Goal: Task Accomplishment & Management: Complete application form

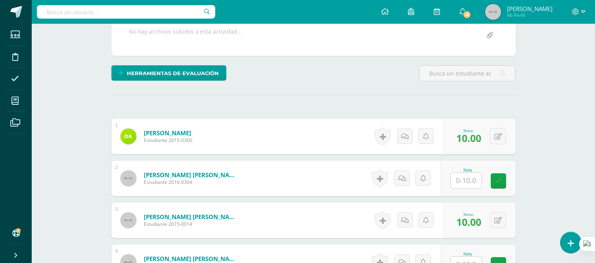
scroll to position [82, 0]
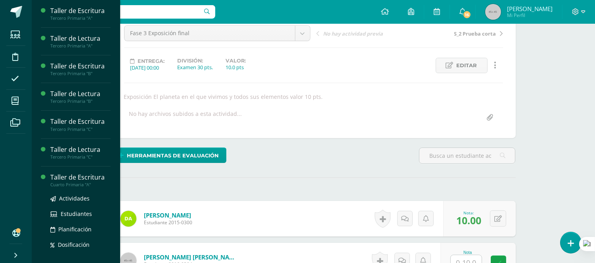
click at [67, 182] on div "Cuarto Primaria "A"" at bounding box center [80, 185] width 60 height 6
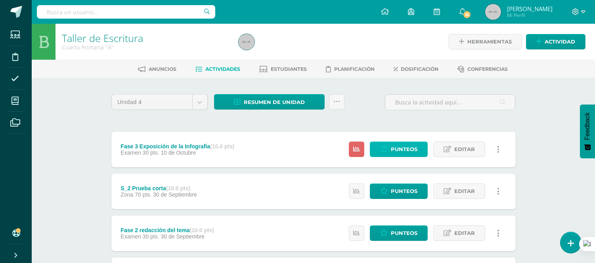
click at [410, 145] on span "Punteos" at bounding box center [404, 149] width 27 height 15
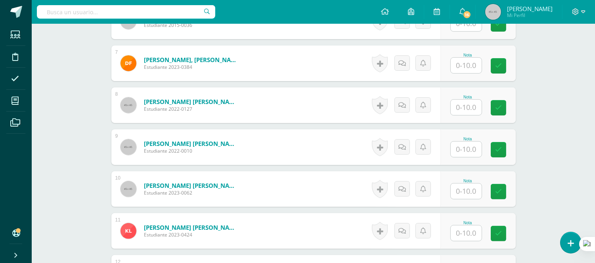
scroll to position [505, 0]
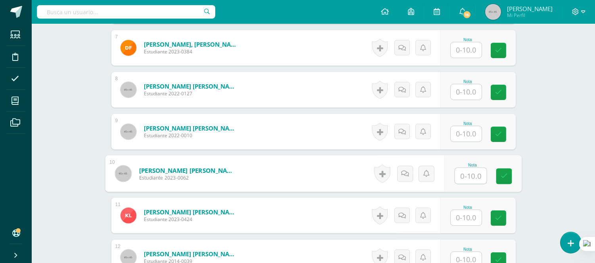
click at [469, 175] on input "text" at bounding box center [470, 176] width 32 height 16
type input "10"
click at [340, 130] on form "Giron Escobar, Emily Sofia Estudiante 2022-0010 Nota 0 Logros N/A" at bounding box center [313, 132] width 404 height 36
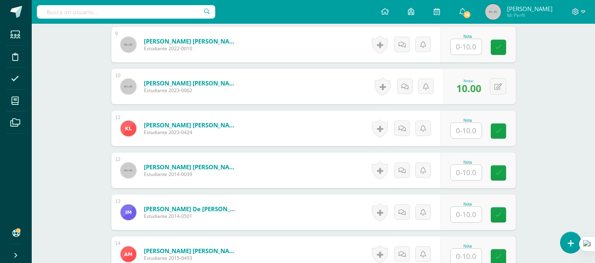
scroll to position [593, 0]
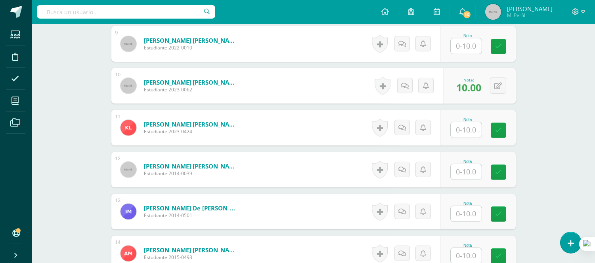
click at [460, 127] on input "text" at bounding box center [465, 129] width 31 height 15
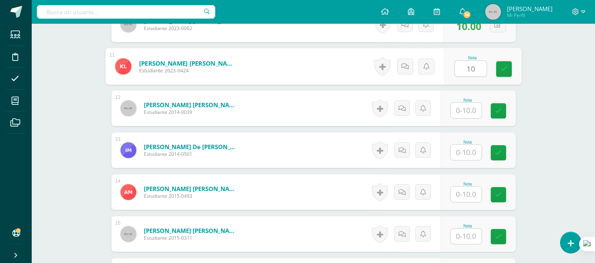
scroll to position [725, 0]
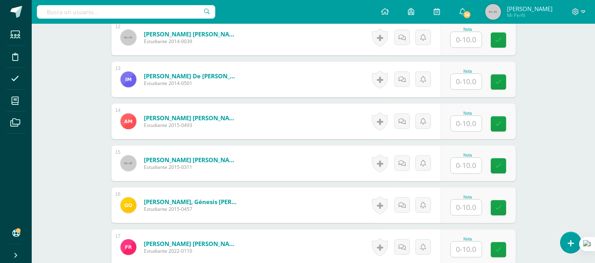
type input "10"
click at [274, 209] on form "Orozco Rodríguez, Génesis Magaly Estudiante 2015-0457 Nota 0 Logros" at bounding box center [313, 206] width 404 height 36
drag, startPoint x: 461, startPoint y: 206, endPoint x: 425, endPoint y: 263, distance: 66.4
click at [461, 207] on input "text" at bounding box center [470, 208] width 32 height 16
type input "10"
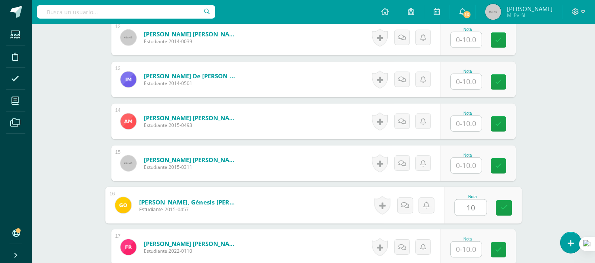
click at [327, 151] on form "Najera Quisquinay, Gabriel André Estudiante 2015-0311 Nota 0 Logros" at bounding box center [313, 164] width 404 height 36
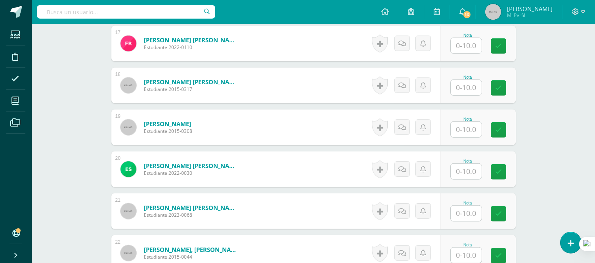
scroll to position [945, 0]
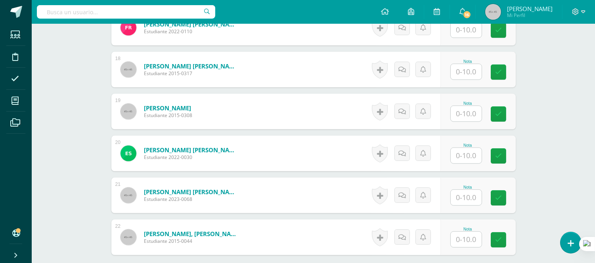
click at [476, 197] on input "text" at bounding box center [465, 197] width 31 height 15
type input "9"
click at [299, 188] on form "Sumalá de la Cruz, Benjamín Josué Estudiante 2023-0068 Nota 9 0 Logros N/A" at bounding box center [313, 196] width 404 height 36
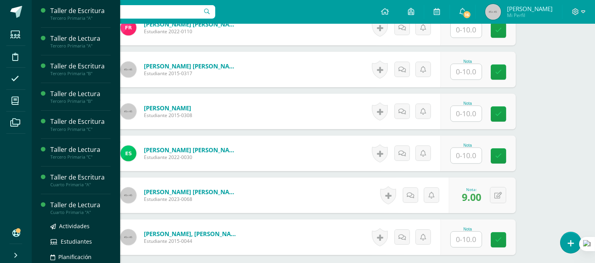
click at [60, 207] on div "Taller de Lectura" at bounding box center [80, 205] width 60 height 9
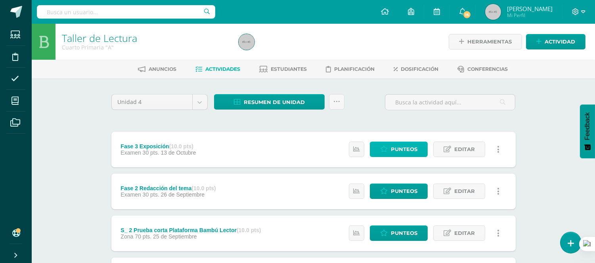
click at [403, 150] on span "Punteos" at bounding box center [404, 149] width 27 height 15
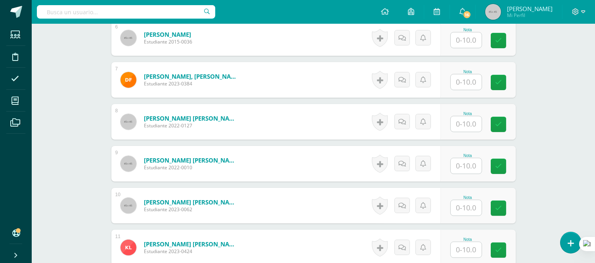
scroll to position [485, 0]
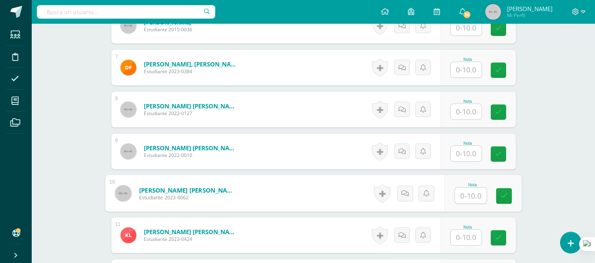
click at [460, 192] on input "text" at bounding box center [470, 196] width 32 height 16
type input "10"
click at [322, 181] on form "López Monterroso, Marlon Josué Estudiante 2023-0062 Nota 10 0 Logros" at bounding box center [313, 193] width 416 height 37
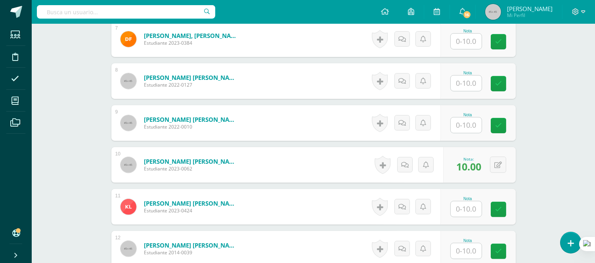
scroll to position [529, 0]
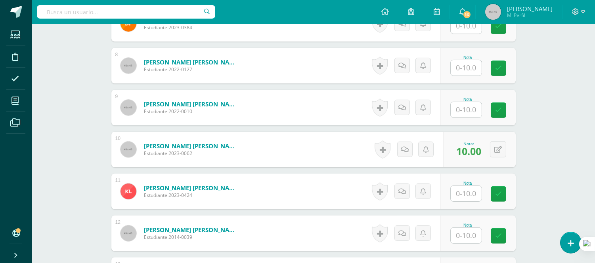
click at [463, 188] on input "text" at bounding box center [465, 193] width 31 height 15
type input "10"
click at [303, 184] on form "Lopez Ramos, Katerin Daniela Estudiante 2023-0424 Nota 10 0 Logros" at bounding box center [313, 192] width 404 height 36
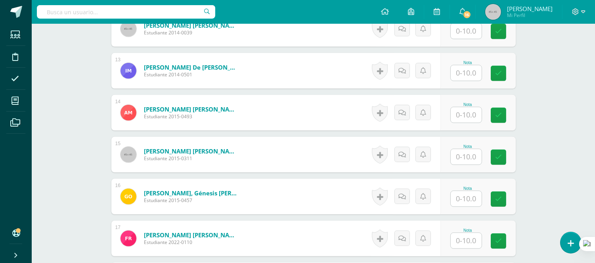
scroll to position [749, 0]
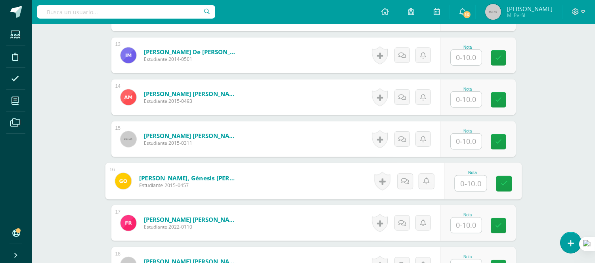
click at [465, 183] on input "text" at bounding box center [470, 184] width 32 height 16
type input "10"
click at [302, 224] on form "Ramirez Tobar, Fatima Valentina Estudiante 2022-0110 Nota 0 Logros" at bounding box center [313, 224] width 404 height 36
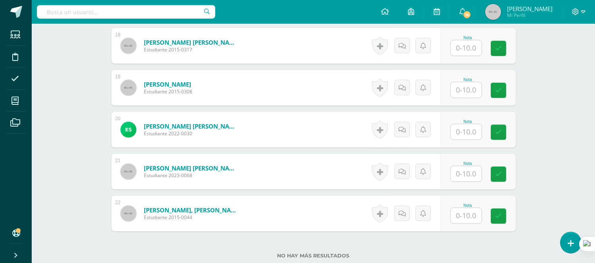
scroll to position [969, 0]
click at [465, 176] on input "text" at bounding box center [470, 174] width 32 height 16
type input "9"
click at [326, 170] on form "Sumalá de la Cruz, Benjamín Josué Estudiante 2023-0068 Nota 9 0 Logros N/A" at bounding box center [313, 172] width 404 height 36
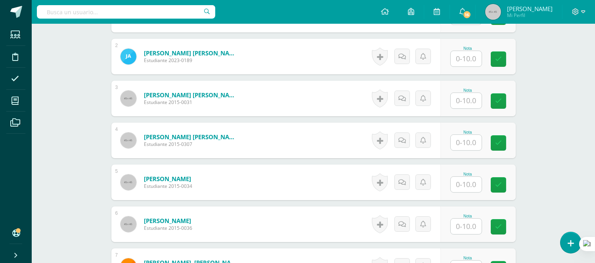
scroll to position [309, 0]
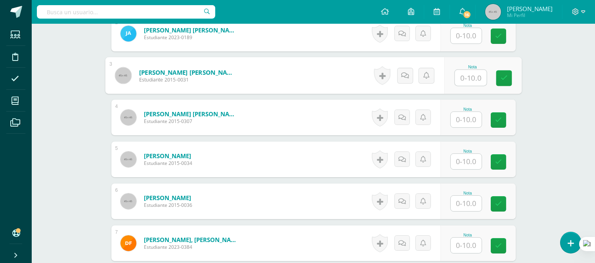
click at [470, 78] on input "text" at bounding box center [470, 78] width 32 height 16
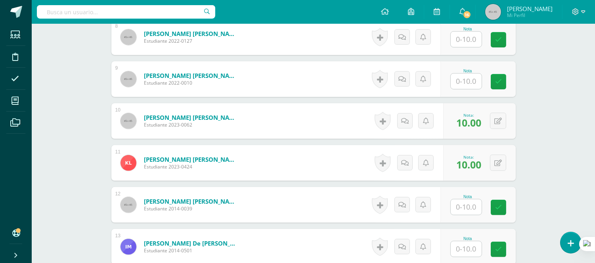
scroll to position [573, 0]
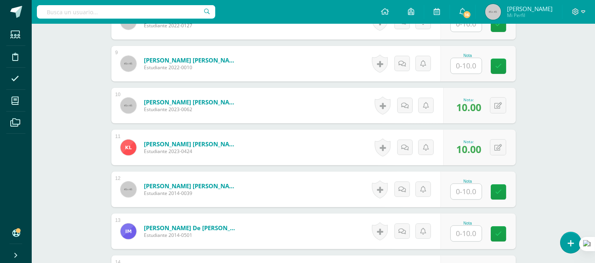
type input "8"
drag, startPoint x: 464, startPoint y: 193, endPoint x: 464, endPoint y: 199, distance: 5.9
click at [464, 193] on input "text" at bounding box center [465, 191] width 31 height 15
type input "10"
click at [258, 191] on form "Menchú Pérez, Jose Pablo Estudiante 2014-0039 Nota 10 0 Logros" at bounding box center [313, 190] width 416 height 37
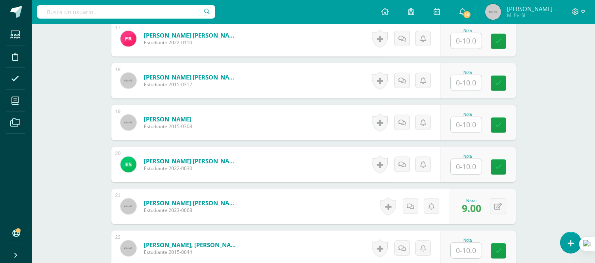
scroll to position [925, 0]
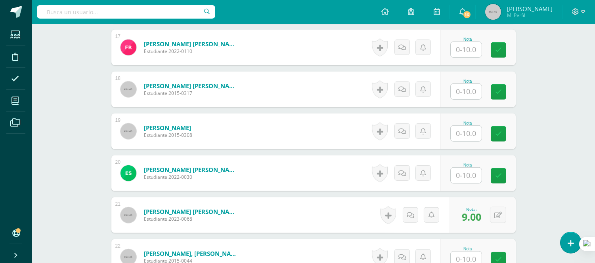
click at [463, 177] on input "text" at bounding box center [465, 175] width 31 height 15
type input "9"
click at [300, 187] on form "Son Molina, Erick Rodrigo Estudiante 2022-0030 Nota 9 0 Logros" at bounding box center [313, 174] width 404 height 36
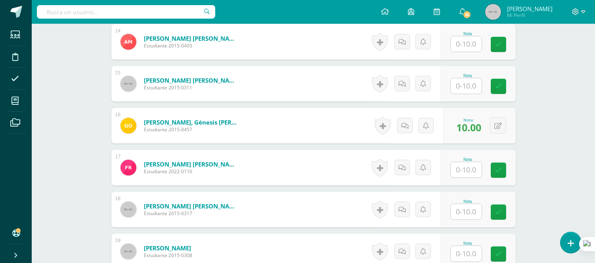
scroll to position [661, 0]
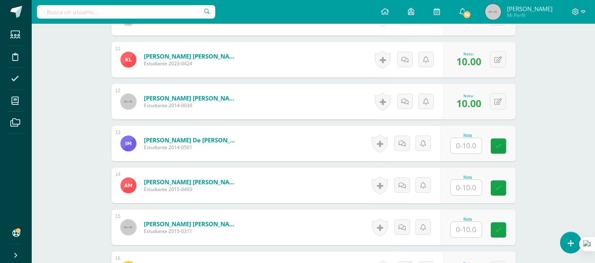
click at [465, 147] on input "text" at bounding box center [465, 145] width 31 height 15
type input "9"
click at [271, 134] on form "Mendoza Agustin, Iván De Jesús Estudiante 2014-0501 Nota 9 0 Logros" at bounding box center [313, 144] width 416 height 37
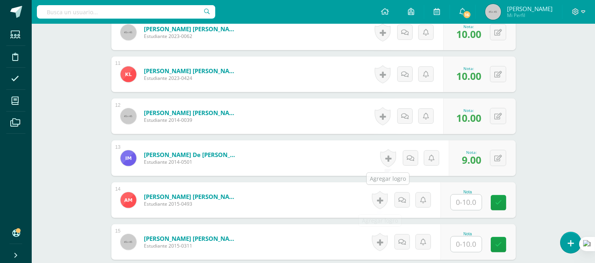
scroll to position [705, 0]
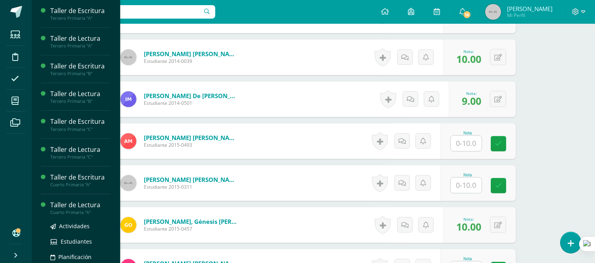
click at [78, 210] on div "Cuarto Primaria "A"" at bounding box center [80, 213] width 60 height 6
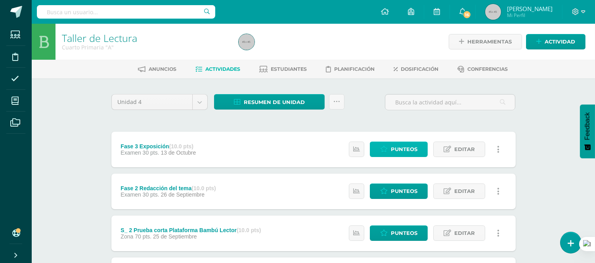
click at [397, 146] on span "Punteos" at bounding box center [404, 149] width 27 height 15
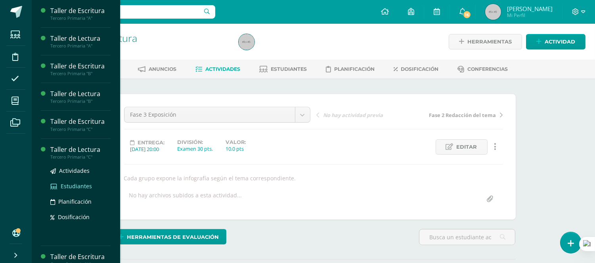
scroll to position [38, 0]
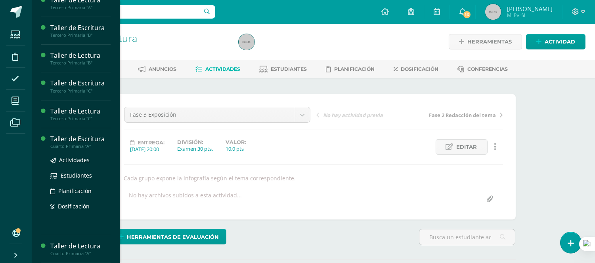
click at [89, 140] on div "Taller de Escritura" at bounding box center [80, 139] width 60 height 9
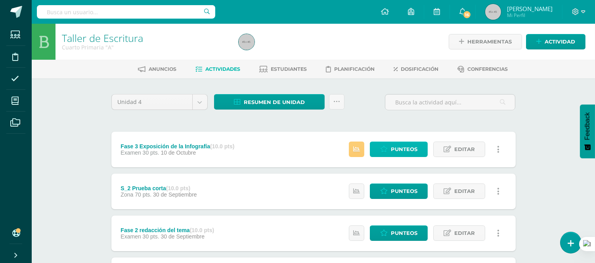
click at [395, 148] on span "Punteos" at bounding box center [404, 149] width 27 height 15
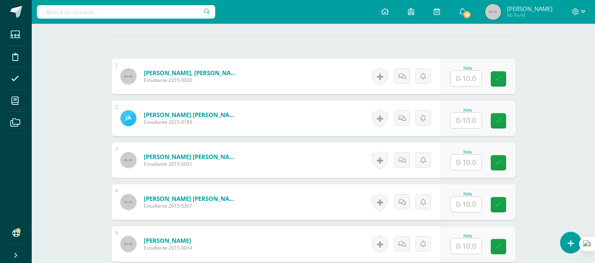
scroll to position [240, 0]
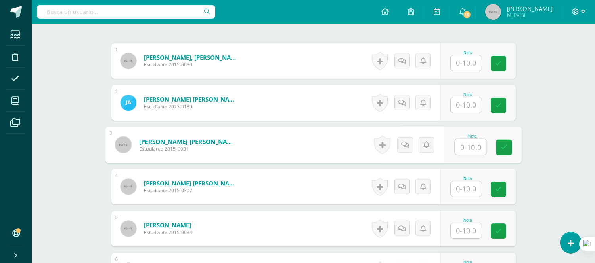
click at [454, 141] on input "text" at bounding box center [470, 147] width 32 height 16
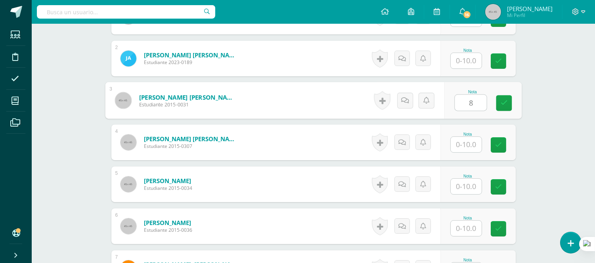
scroll to position [284, 0]
type input "8"
click at [464, 185] on input "text" at bounding box center [465, 186] width 31 height 15
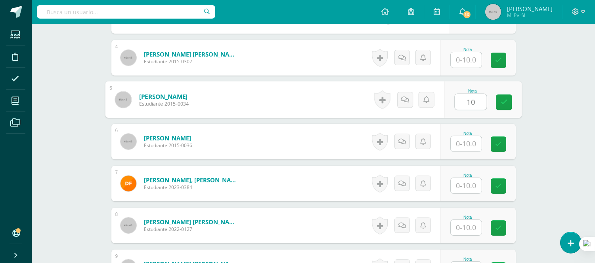
scroll to position [373, 0]
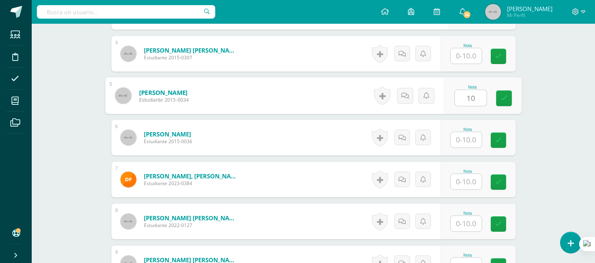
type input "1"
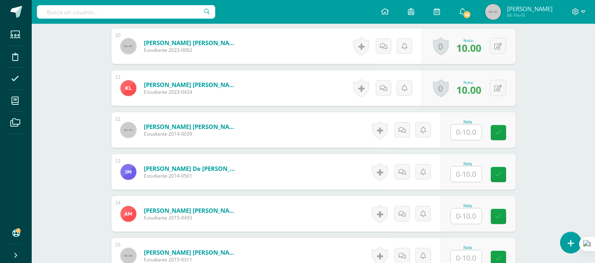
scroll to position [637, 0]
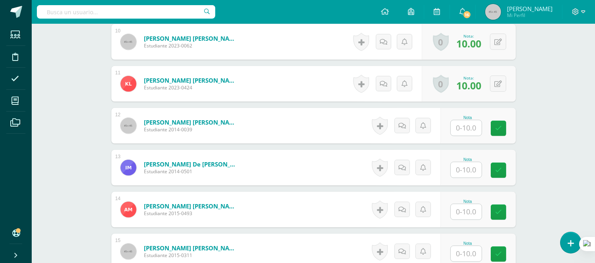
click at [461, 168] on input "text" at bounding box center [465, 169] width 31 height 15
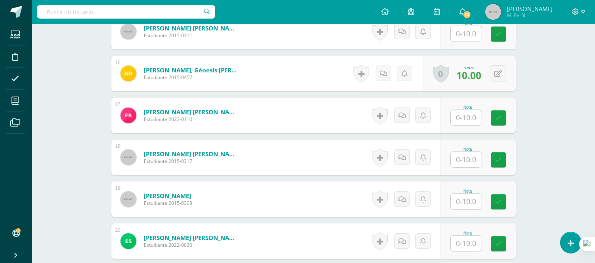
scroll to position [901, 0]
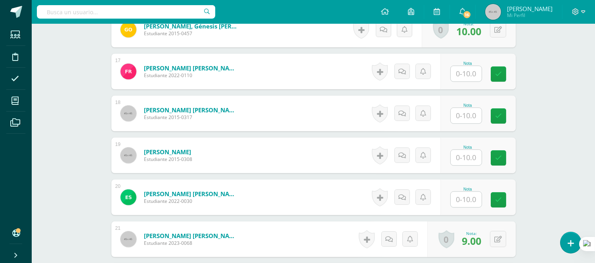
type input "9"
click at [460, 198] on input "text" at bounding box center [470, 200] width 32 height 16
type input "9"
click at [334, 193] on form "Son Molina, Erick Rodrigo Estudiante 2022-0030 Nota 9 0 Logros" at bounding box center [313, 197] width 416 height 37
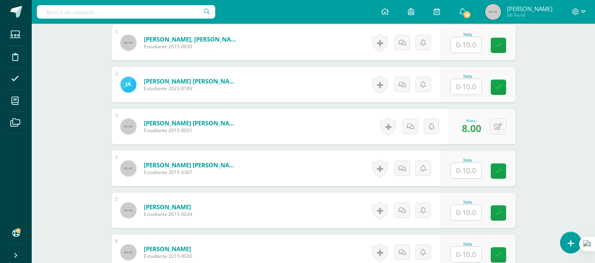
scroll to position [284, 0]
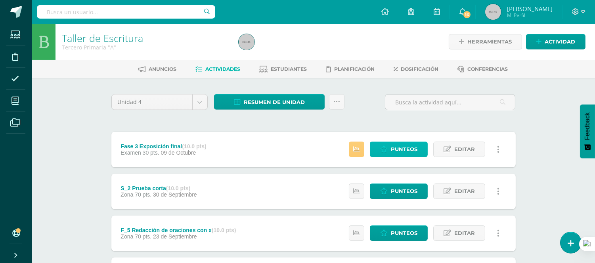
click at [402, 148] on span "Punteos" at bounding box center [404, 149] width 27 height 15
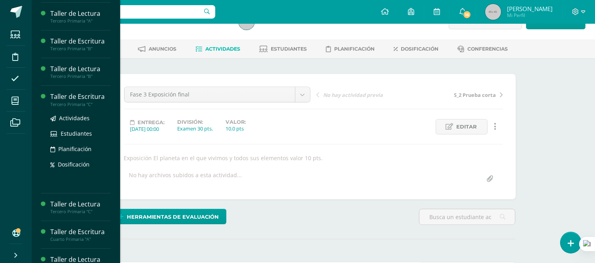
scroll to position [38, 0]
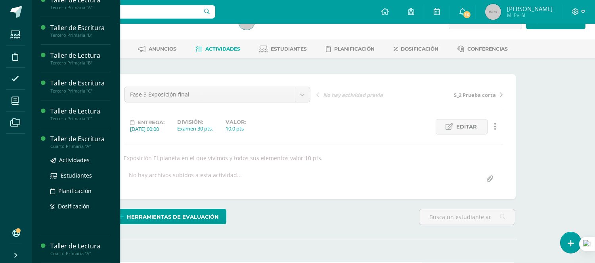
click at [96, 140] on div "Taller de Escritura" at bounding box center [80, 139] width 60 height 9
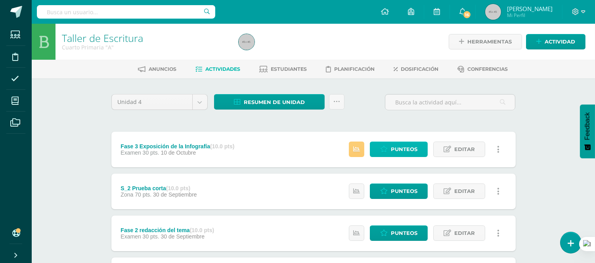
click at [400, 147] on span "Punteos" at bounding box center [404, 149] width 27 height 15
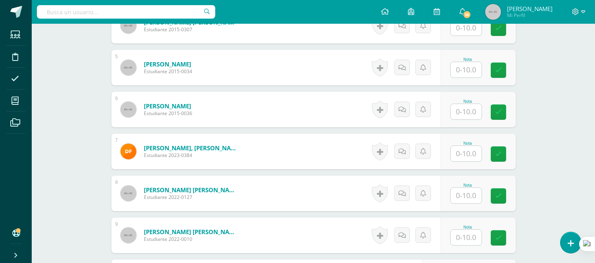
scroll to position [417, 0]
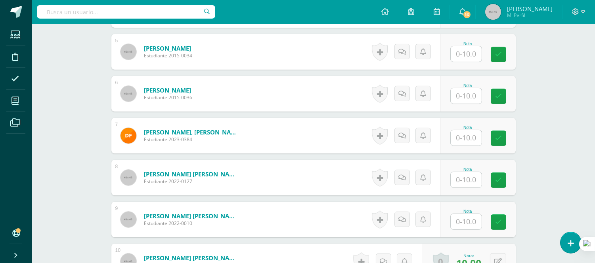
click at [471, 136] on input "text" at bounding box center [465, 137] width 31 height 15
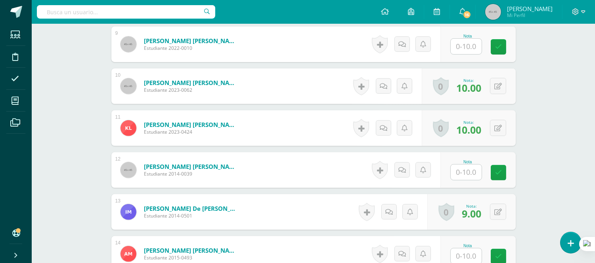
scroll to position [593, 0]
type input "8"
click at [462, 171] on input "text" at bounding box center [465, 171] width 31 height 15
type input "10"
click at [314, 177] on form "Menchú Pérez, Jose Pablo Estudiante 2014-0039 Nota 10 0 Logros" at bounding box center [313, 170] width 416 height 37
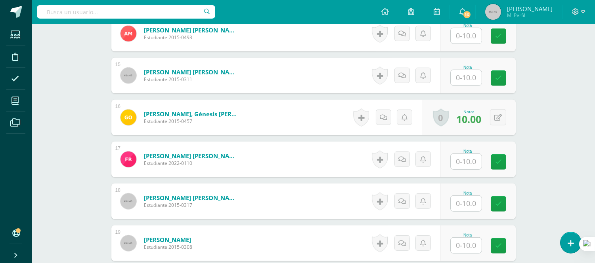
scroll to position [857, 0]
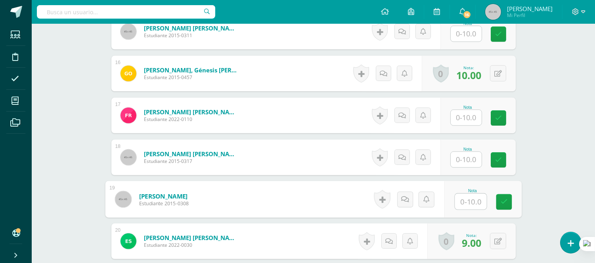
click at [461, 199] on input "text" at bounding box center [470, 202] width 32 height 16
type input "10"
click at [295, 201] on form "[PERSON_NAME] Estudiante 2015-0308 Nota 10 0 [GEOGRAPHIC_DATA]" at bounding box center [313, 200] width 404 height 36
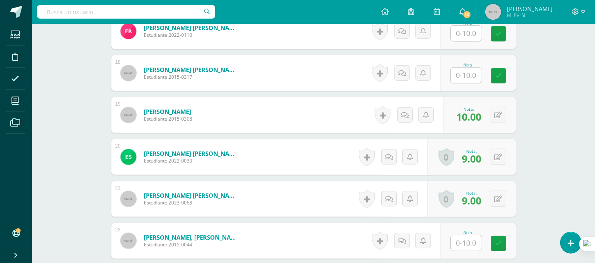
scroll to position [945, 0]
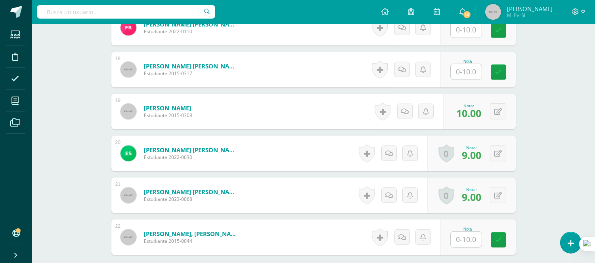
click at [462, 236] on input "text" at bounding box center [465, 239] width 31 height 15
type input "10"
click at [304, 192] on form "Sumalá de la Cruz, Benjamín Josué Estudiante 2023-0068 Nota 9.00 0 Logros Logro…" at bounding box center [313, 196] width 404 height 36
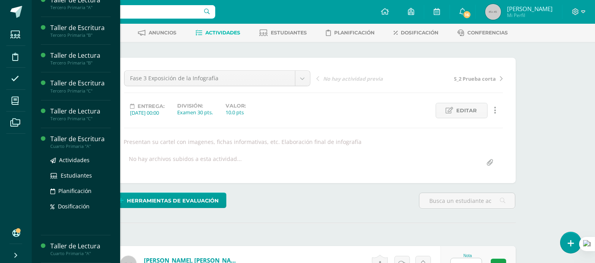
scroll to position [88, 0]
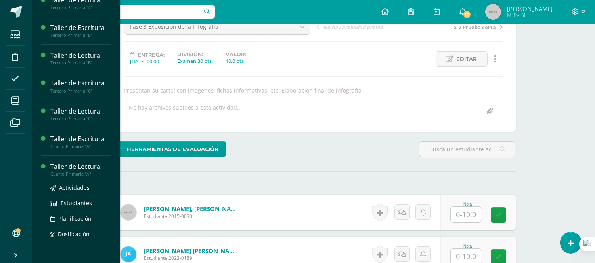
click at [90, 167] on div "Taller de Lectura" at bounding box center [80, 166] width 60 height 9
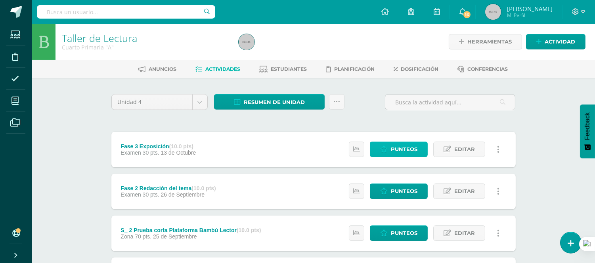
click at [401, 146] on span "Punteos" at bounding box center [404, 149] width 27 height 15
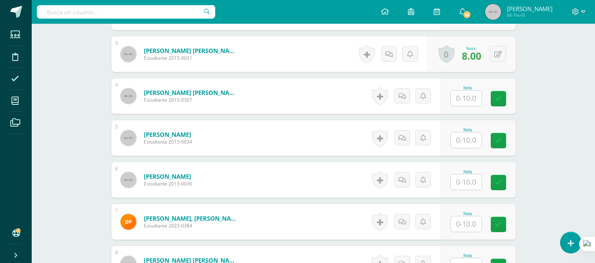
scroll to position [353, 0]
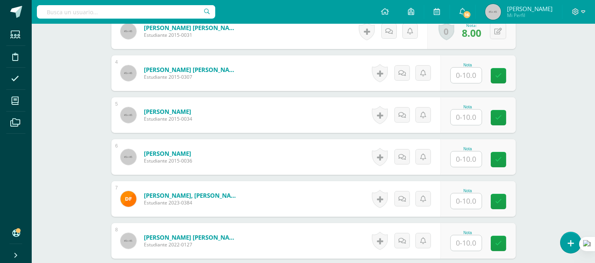
click at [468, 115] on input "text" at bounding box center [465, 117] width 31 height 15
type input "7"
click at [458, 199] on input "text" at bounding box center [470, 202] width 32 height 16
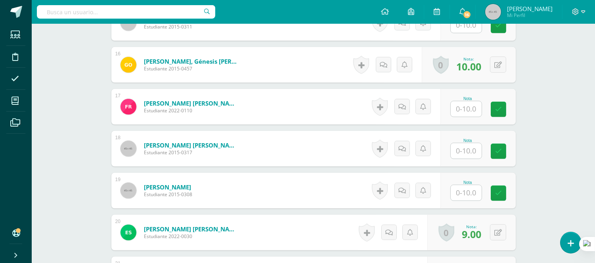
scroll to position [881, 0]
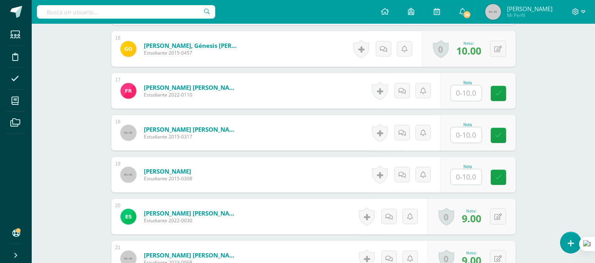
type input "9"
click at [467, 174] on input "text" at bounding box center [470, 178] width 32 height 16
type input "10"
click at [282, 165] on form "Rivera Alvarez, Valeria Aitana Estudiante 2015-0308 Nota 10 0 Logros" at bounding box center [313, 175] width 416 height 37
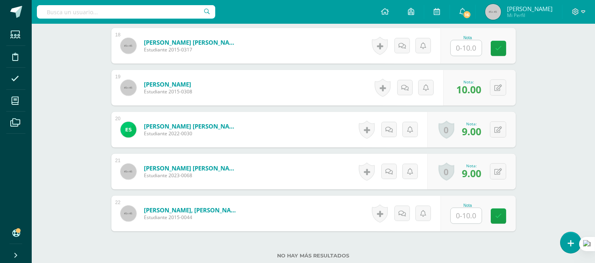
scroll to position [969, 0]
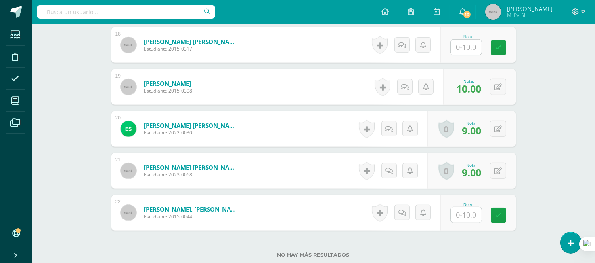
click at [470, 212] on input "text" at bounding box center [465, 215] width 31 height 15
type input "10"
click at [330, 208] on form "Torres Pop, Lucía Isabella Estudiante 2015-0044 Nota 10 0 Logros" at bounding box center [313, 213] width 416 height 37
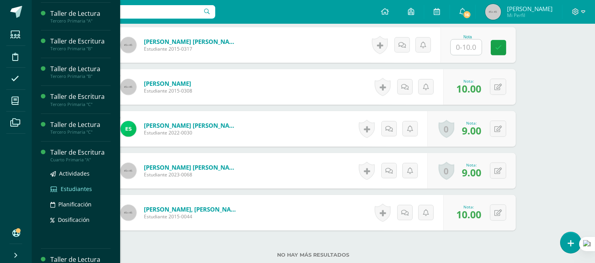
scroll to position [38, 0]
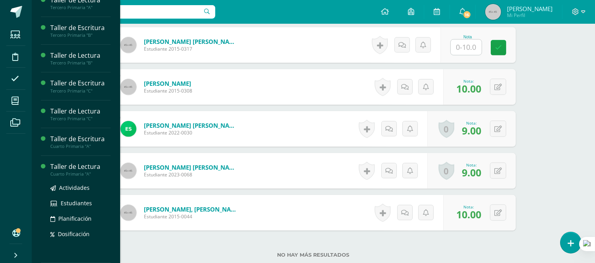
click at [88, 172] on div "Cuarto Primaria "A"" at bounding box center [80, 175] width 60 height 6
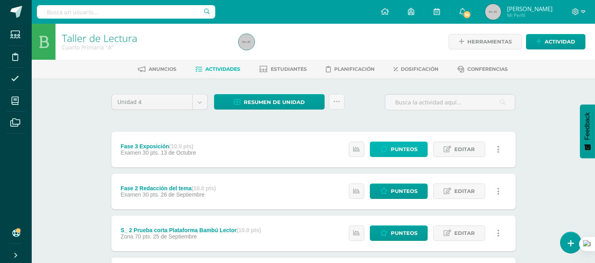
click at [410, 145] on span "Punteos" at bounding box center [404, 149] width 27 height 15
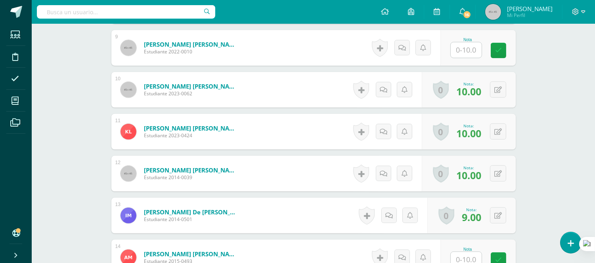
scroll to position [505, 0]
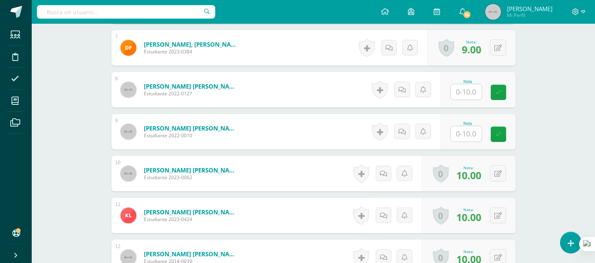
click at [460, 129] on input "text" at bounding box center [465, 133] width 31 height 15
click at [300, 105] on form "Galindo Aguilar, Ximena Valentina Estudiante 2022-0127 Nota 0 Logros" at bounding box center [313, 90] width 404 height 36
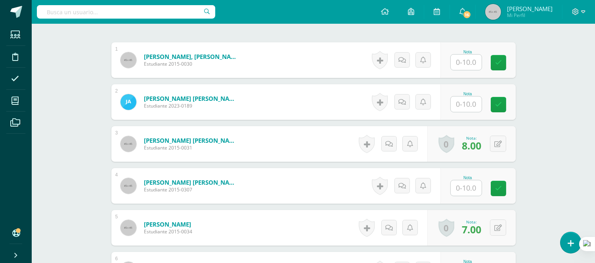
scroll to position [284, 0]
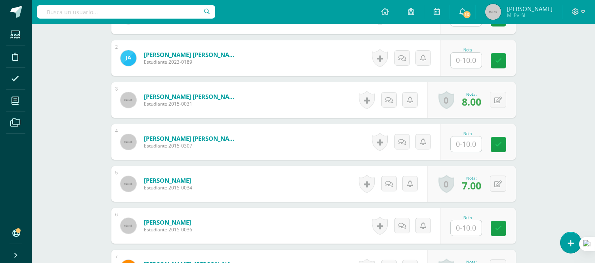
click at [466, 146] on input "text" at bounding box center [465, 144] width 31 height 15
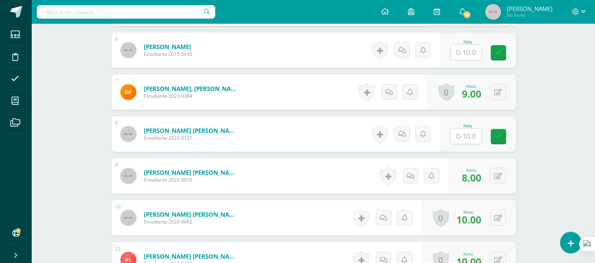
scroll to position [461, 0]
click at [498, 173] on button at bounding box center [498, 176] width 16 height 16
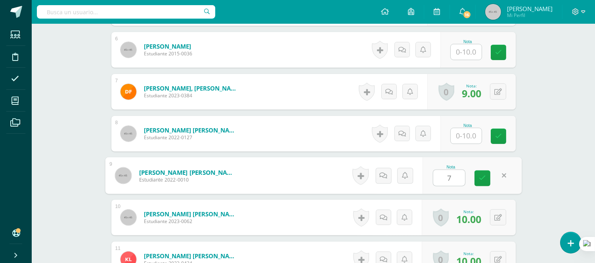
type input "7"
click at [311, 168] on form "[PERSON_NAME] [PERSON_NAME] Estudiante 2022-0010 Nota 7 0 [GEOGRAPHIC_DATA]" at bounding box center [313, 176] width 416 height 37
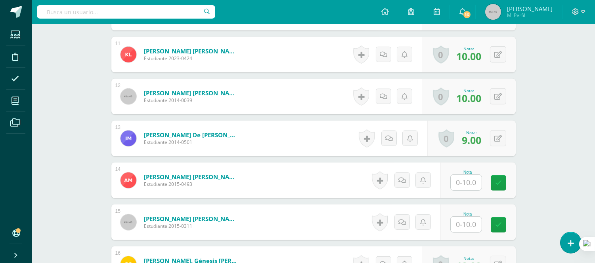
scroll to position [725, 0]
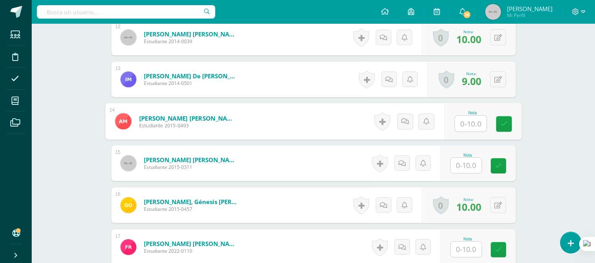
click at [463, 124] on input "text" at bounding box center [470, 124] width 32 height 16
type input "10"
click at [299, 113] on form "Mendoza Foronda, Adriana Lucía Estudiante 2015-0493 Nota 10 0 Logros" at bounding box center [313, 122] width 404 height 36
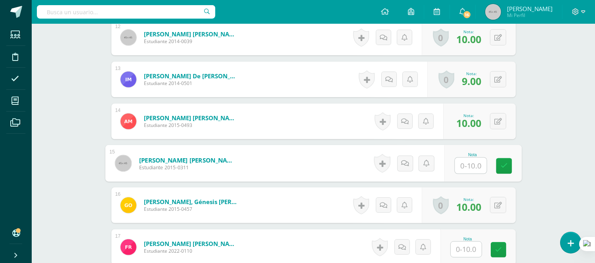
click at [460, 164] on input "text" at bounding box center [470, 166] width 32 height 16
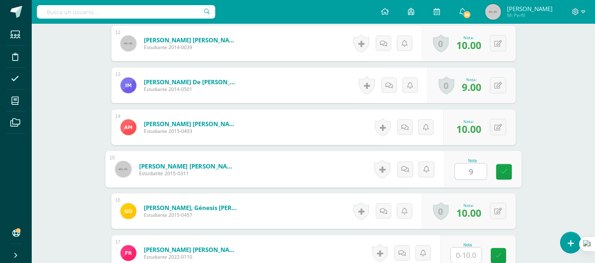
scroll to position [593, 0]
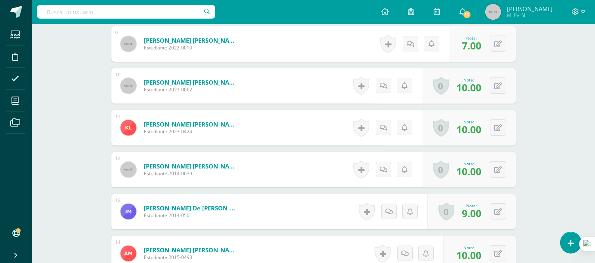
type input "9"
click at [299, 152] on form "Menchú Pérez, Jose Pablo Estudiante 2014-0039 Nota 10.00 0 Logros Logros obteni…" at bounding box center [313, 170] width 404 height 36
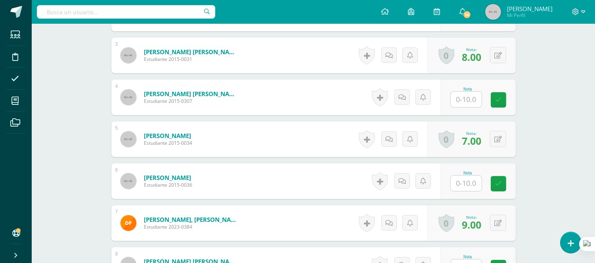
scroll to position [329, 0]
click at [458, 97] on input "text" at bounding box center [465, 99] width 31 height 15
type input "10"
click at [316, 98] on form "Bonilla Monterroso, Daniel Alejandro Estudiante 2015-0307 Nota 10 0 Logros N/A" at bounding box center [313, 98] width 416 height 37
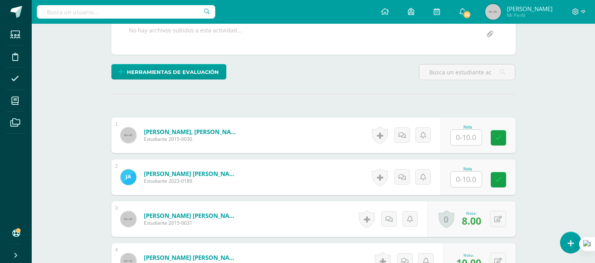
scroll to position [153, 0]
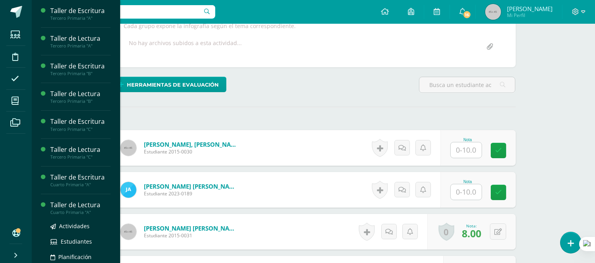
click at [62, 207] on div "Taller de Lectura" at bounding box center [80, 205] width 60 height 9
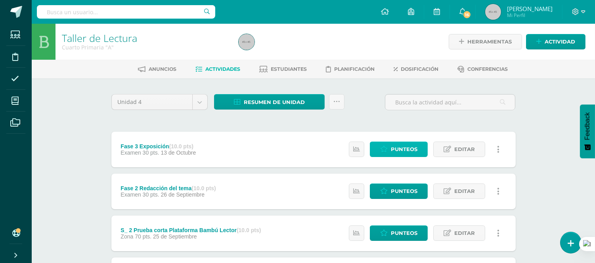
click at [397, 149] on span "Punteos" at bounding box center [404, 149] width 27 height 15
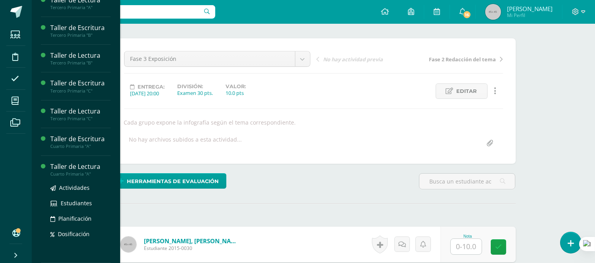
scroll to position [132, 0]
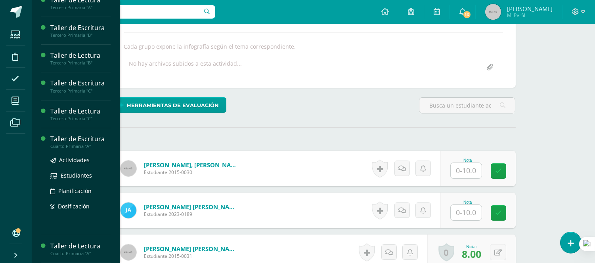
click at [90, 137] on div "Taller de Escritura" at bounding box center [80, 139] width 60 height 9
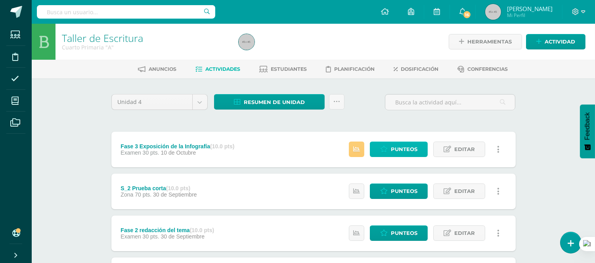
click at [406, 151] on span "Punteos" at bounding box center [404, 149] width 27 height 15
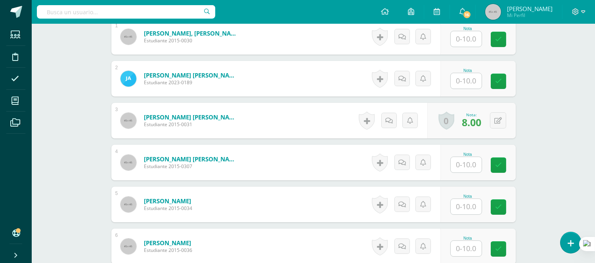
scroll to position [264, 0]
click at [465, 161] on input "text" at bounding box center [465, 164] width 31 height 15
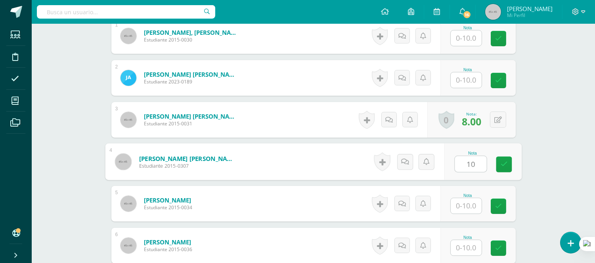
type input "10"
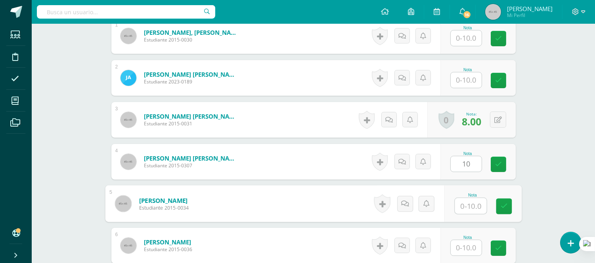
click at [463, 206] on input "text" at bounding box center [470, 206] width 32 height 16
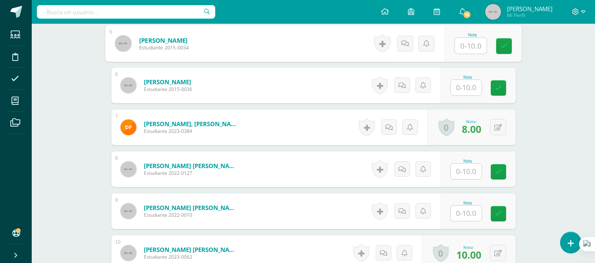
scroll to position [441, 0]
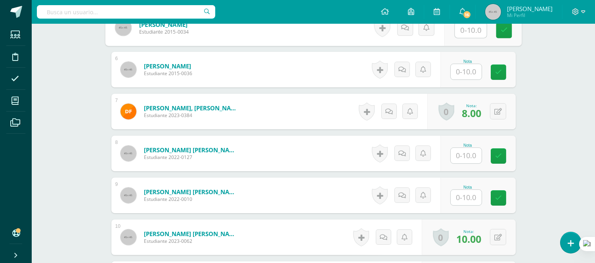
click at [465, 197] on input "text" at bounding box center [465, 197] width 31 height 15
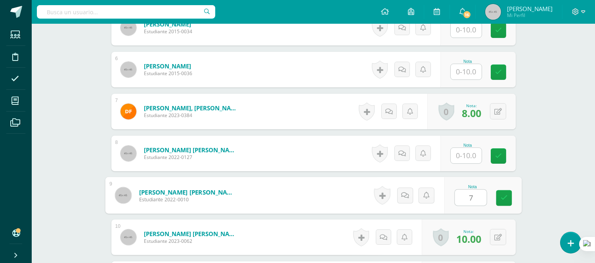
type input "7"
click at [315, 195] on form "Giron Escobar, Emily Sofia Estudiante 2022-0010 Nota 7 0 Logros" at bounding box center [313, 195] width 416 height 37
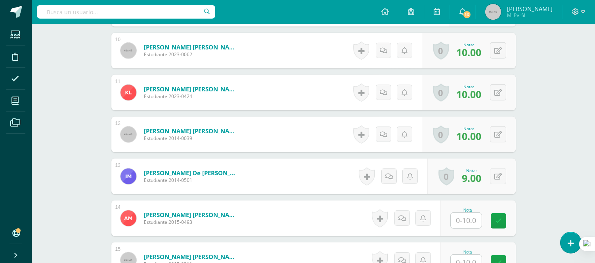
scroll to position [705, 0]
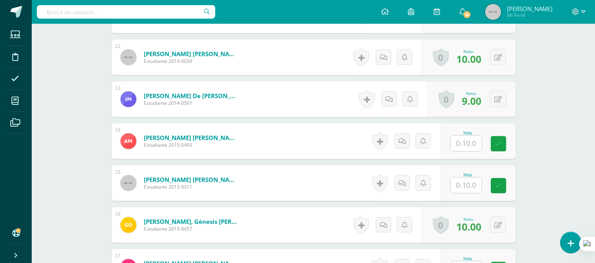
click at [459, 145] on input "text" at bounding box center [465, 143] width 31 height 15
type input "10"
click at [300, 135] on form "Mendoza Foronda, Adriana Lucía Estudiante 2015-0493 Nota 10 0 Logros" at bounding box center [313, 141] width 416 height 37
click at [466, 179] on input "text" at bounding box center [465, 185] width 31 height 15
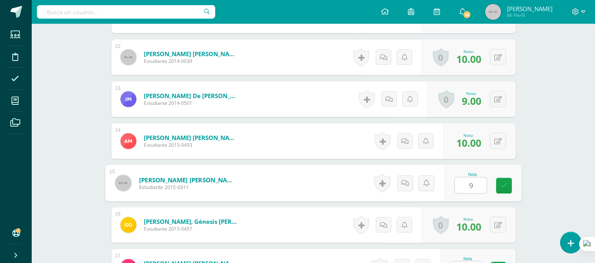
type input "9"
click at [291, 177] on form "Najera Quisquinay, Gabriel André Estudiante 2015-0311 Nota 9 0 Logros" at bounding box center [313, 184] width 404 height 36
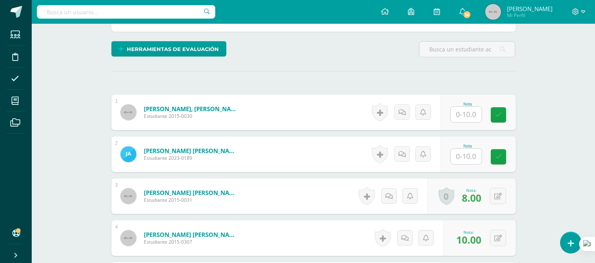
scroll to position [176, 0]
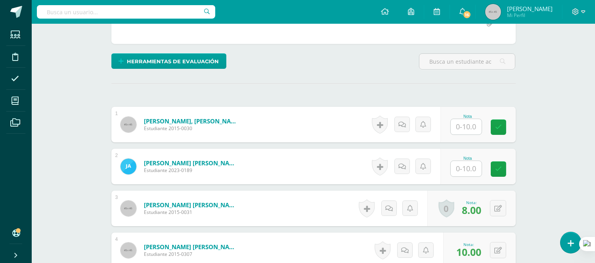
click at [469, 130] on input "text" at bounding box center [465, 126] width 31 height 15
type input "10"
click at [340, 200] on form "Bautista Jiménez, Cristel Nicolle Estudiante 2015-0031 Nota 8.00 0 Logros Logro…" at bounding box center [313, 209] width 404 height 36
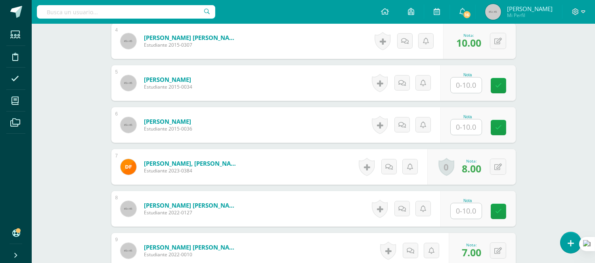
scroll to position [396, 0]
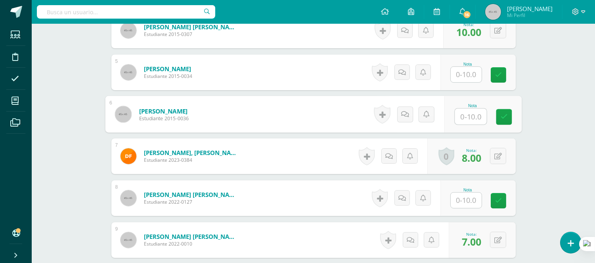
click at [470, 117] on input "text" at bounding box center [470, 117] width 32 height 16
type input "9"
click at [282, 124] on form "De León García, Carlos Santiago Estudiante 2015-0036 Nota 9 0 Logros" at bounding box center [313, 115] width 404 height 36
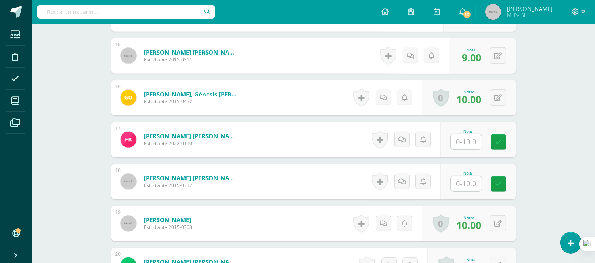
scroll to position [836, 0]
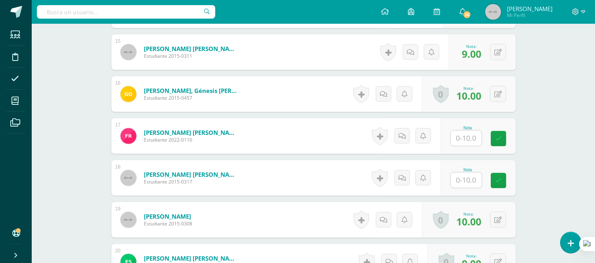
click at [466, 176] on input "text" at bounding box center [465, 180] width 31 height 15
type input "10"
click at [318, 184] on form "Ramos Moralez, Liam André Estudiante 2015-0317 Nota 10 0 Logros" at bounding box center [313, 178] width 416 height 37
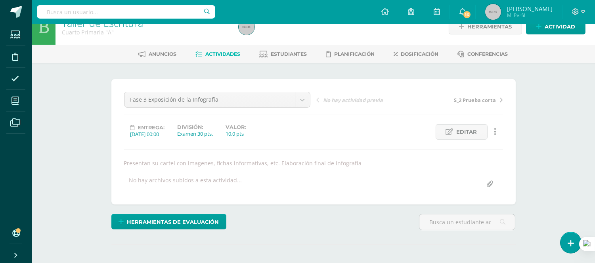
scroll to position [0, 0]
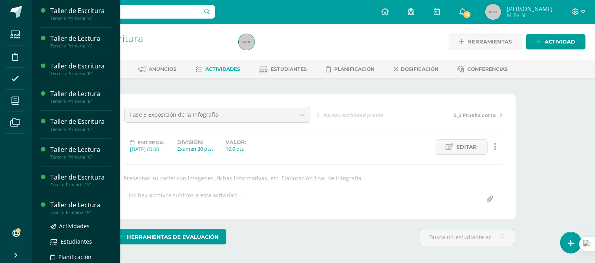
click at [53, 208] on div "Taller de Lectura" at bounding box center [80, 205] width 60 height 9
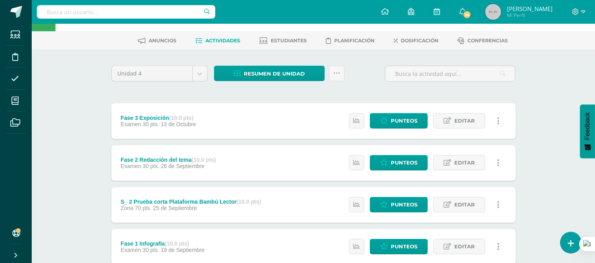
scroll to position [44, 0]
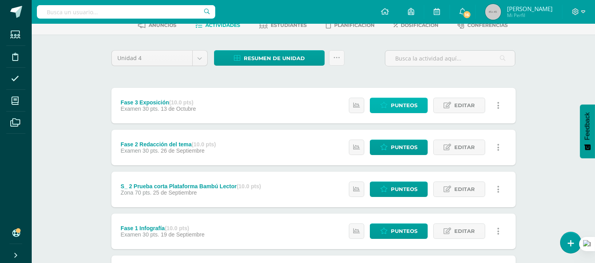
click at [398, 106] on span "Punteos" at bounding box center [404, 105] width 27 height 15
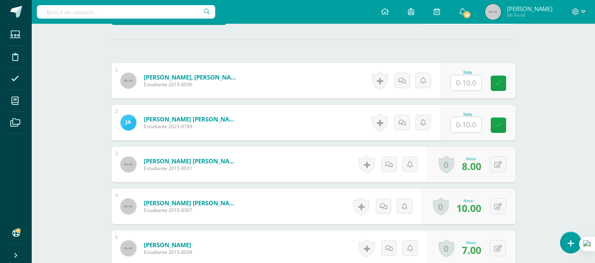
scroll to position [240, 0]
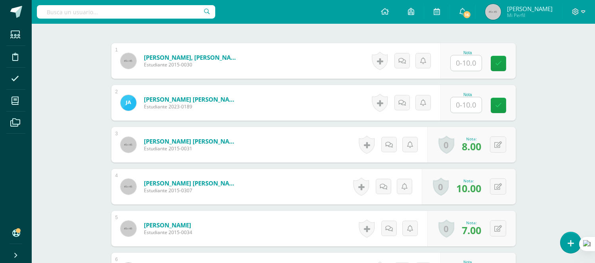
drag, startPoint x: 461, startPoint y: 64, endPoint x: 461, endPoint y: 69, distance: 4.8
click at [461, 64] on input "text" at bounding box center [465, 62] width 31 height 15
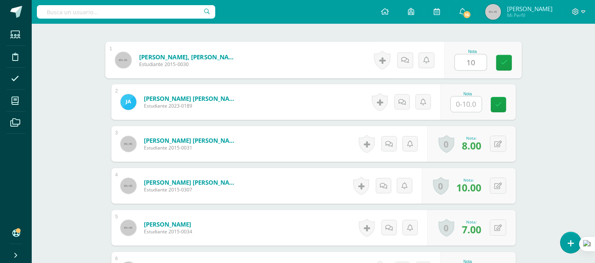
type input "10"
click at [288, 142] on form "Bautista Jiménez, Cristel Nicolle Estudiante 2015-0031 Nota 8.00 0 Logros Logro…" at bounding box center [313, 144] width 404 height 36
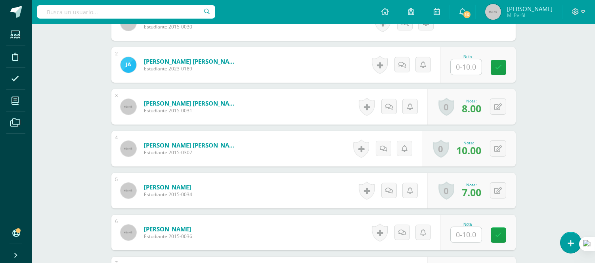
scroll to position [373, 0]
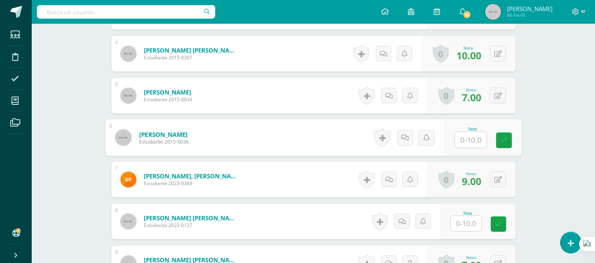
click at [467, 142] on input "text" at bounding box center [470, 140] width 32 height 16
type input "9"
click at [288, 138] on form "De León García, Carlos Santiago Estudiante 2015-0036 Nota 9 0 Logros" at bounding box center [313, 138] width 416 height 37
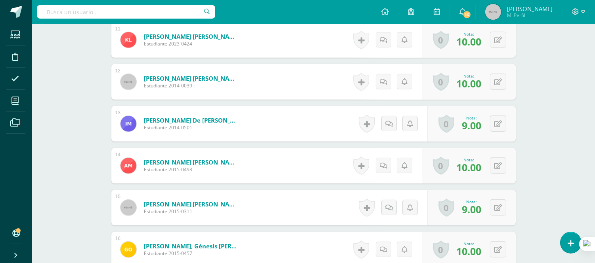
scroll to position [769, 0]
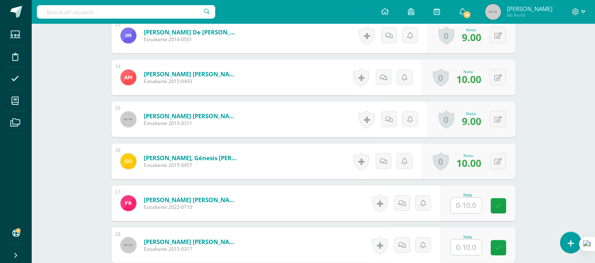
click at [324, 196] on form "Ramirez Tobar, Fatima Valentina Estudiante 2022-0110 Nota 0 Logros" at bounding box center [313, 204] width 404 height 36
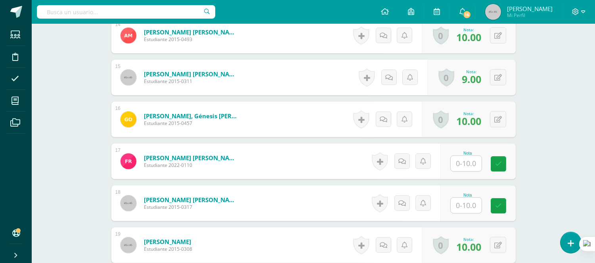
scroll to position [857, 0]
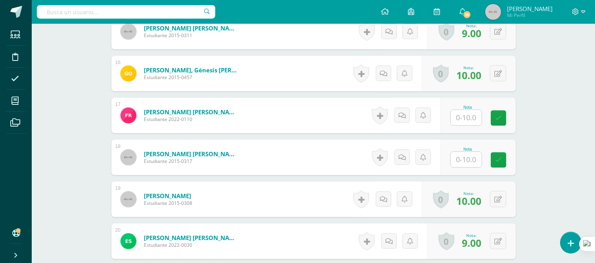
click at [460, 156] on input "text" at bounding box center [465, 159] width 31 height 15
type input "10"
click at [284, 156] on form "Ramos Moralez, Liam André Estudiante 2015-0317 Nota 10 0 Logros" at bounding box center [313, 157] width 416 height 37
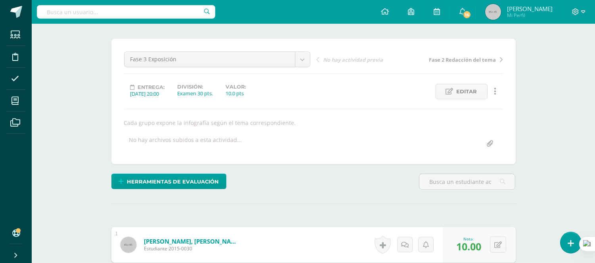
scroll to position [147, 0]
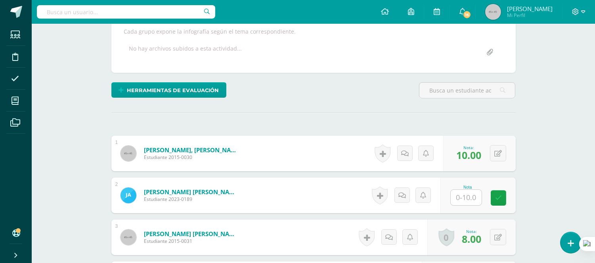
drag, startPoint x: 469, startPoint y: 200, endPoint x: 468, endPoint y: 208, distance: 8.0
click at [468, 200] on input "text" at bounding box center [465, 197] width 31 height 15
type input "10"
click at [300, 203] on form "Arévalo Portillo, José Emiliano Estudiante 2023-0189 Nota 10 0 Logros" at bounding box center [313, 195] width 416 height 37
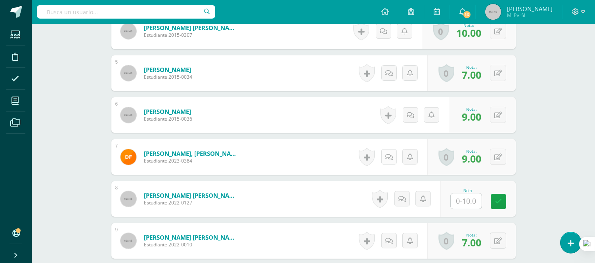
scroll to position [411, 0]
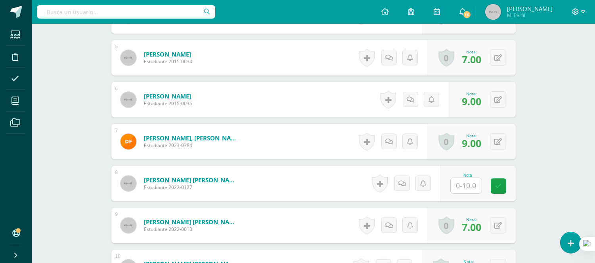
click at [461, 184] on input "text" at bounding box center [465, 185] width 31 height 15
type input "10"
click at [329, 170] on form "Galindo Aguilar, Ximena Valentina Estudiante 2022-0127 Nota 10 0 Logros" at bounding box center [313, 184] width 416 height 37
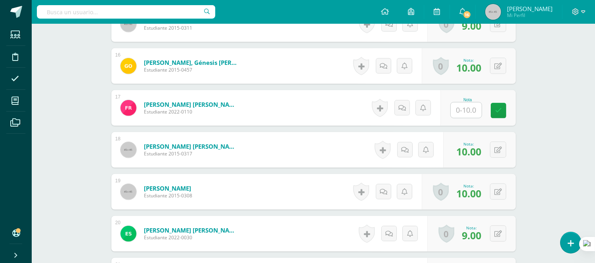
scroll to position [807, 0]
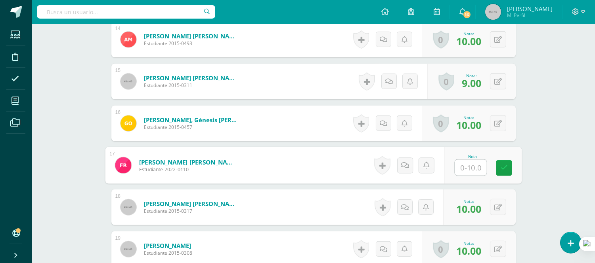
click at [461, 162] on input "text" at bounding box center [470, 168] width 32 height 16
type input "8"
click at [313, 157] on form "Ramirez Tobar, Fatima Valentina Estudiante 2022-0110 Nota 8 0 Logros" at bounding box center [313, 165] width 416 height 37
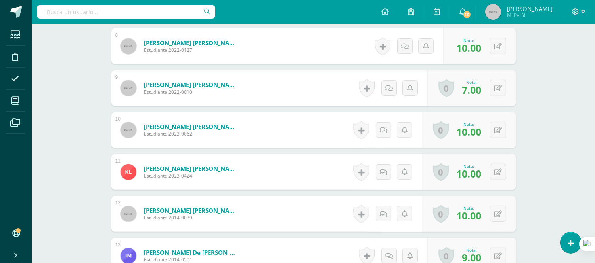
scroll to position [499, 0]
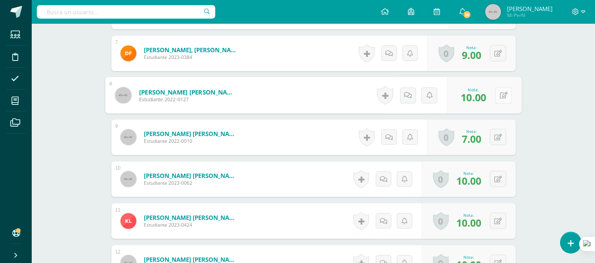
click at [498, 95] on button at bounding box center [503, 95] width 17 height 17
type input "9"
click at [299, 97] on form "Galindo Aguilar, Ximena Valentina Estudiante 2022-0127 Nota 9 0 Logros" at bounding box center [313, 96] width 404 height 36
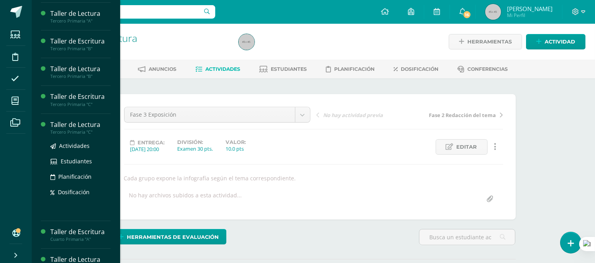
scroll to position [38, 0]
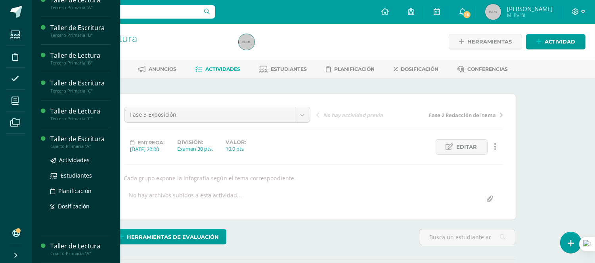
click at [77, 219] on div "Actividades Estudiantes Planificación Dosificación" at bounding box center [80, 189] width 60 height 80
click at [92, 139] on div "Taller de Escritura" at bounding box center [80, 139] width 60 height 9
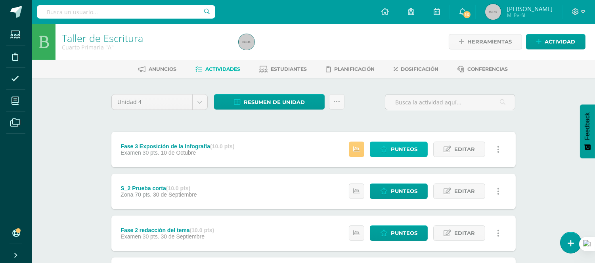
click at [392, 149] on span "Punteos" at bounding box center [404, 149] width 27 height 15
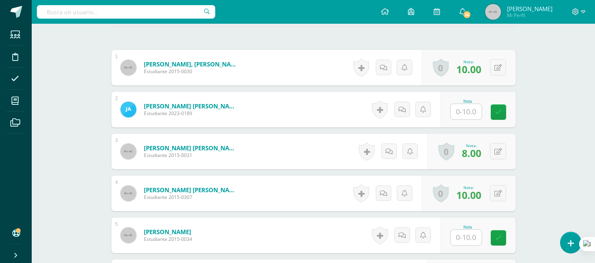
scroll to position [240, 0]
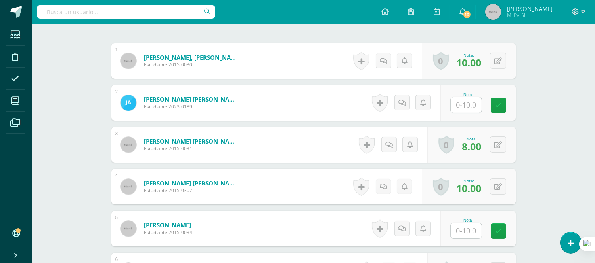
click at [461, 104] on input "text" at bounding box center [465, 104] width 31 height 15
type input "10"
click at [303, 149] on form "Bautista Jiménez, Cristel Nicolle Estudiante 2015-0031 Nota 8.00 0 Logros Logro…" at bounding box center [313, 145] width 404 height 36
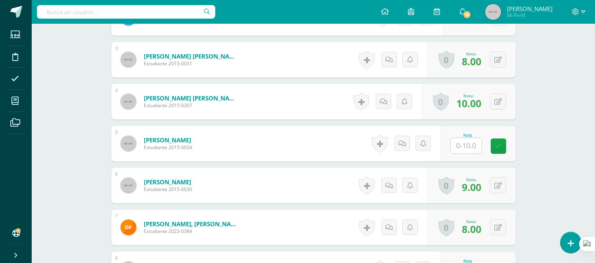
scroll to position [328, 0]
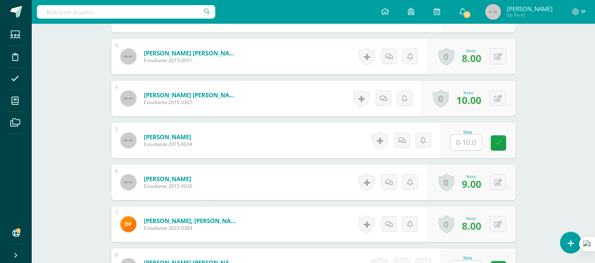
click at [465, 139] on input "text" at bounding box center [465, 142] width 31 height 15
type input "7"
click at [307, 151] on form "Cordón Valdez, Sebastián Estudiante 2015-0034 Nota 7 0 Logros" at bounding box center [313, 140] width 416 height 37
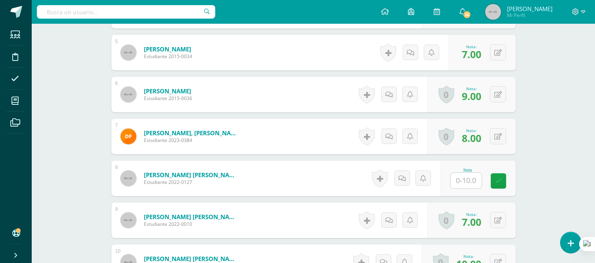
scroll to position [416, 0]
click at [464, 179] on input "text" at bounding box center [465, 180] width 31 height 15
type input "9"
click at [311, 177] on form "Galindo Aguilar, Ximena Valentina Estudiante 2022-0127 Nota 9 0 Logros" at bounding box center [313, 178] width 404 height 36
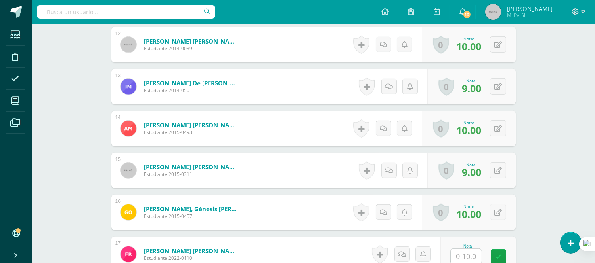
scroll to position [768, 0]
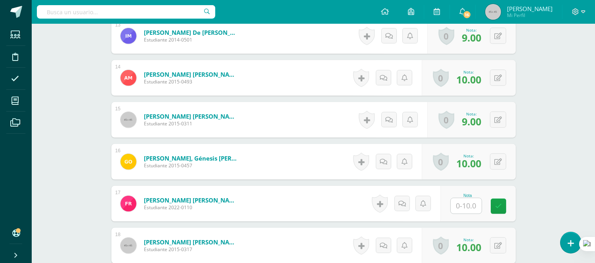
click at [458, 204] on input "text" at bounding box center [465, 205] width 31 height 15
type input "8"
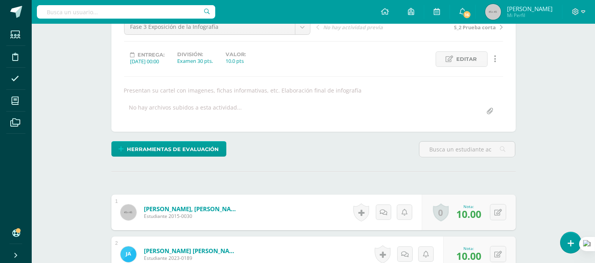
scroll to position [0, 0]
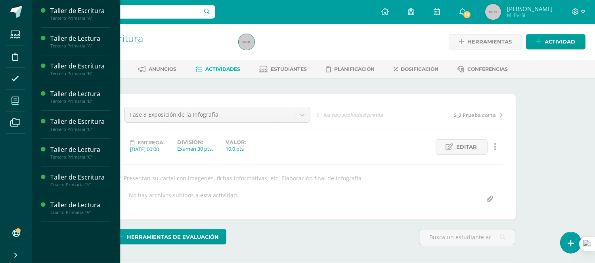
click at [17, 99] on icon at bounding box center [14, 101] width 7 height 8
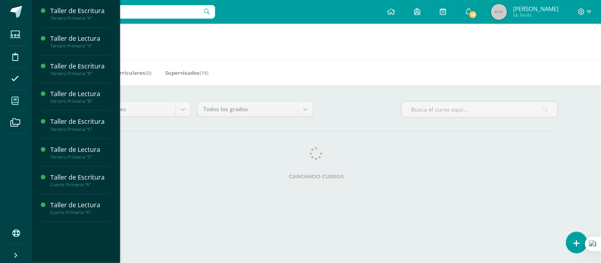
click at [12, 99] on icon at bounding box center [14, 101] width 7 height 8
click at [15, 101] on icon at bounding box center [14, 101] width 7 height 8
click at [68, 180] on div "Taller de Escritura" at bounding box center [80, 177] width 60 height 9
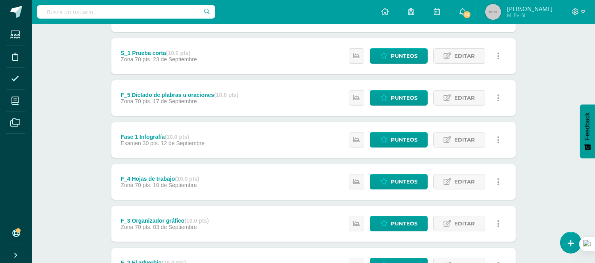
scroll to position [220, 0]
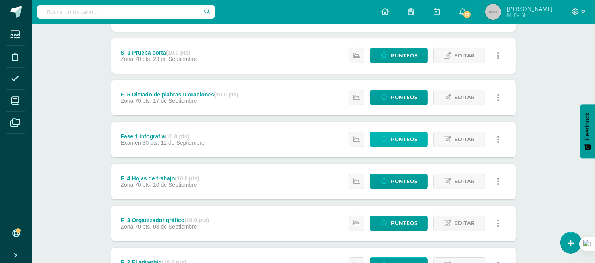
click at [407, 140] on span "Punteos" at bounding box center [404, 139] width 27 height 15
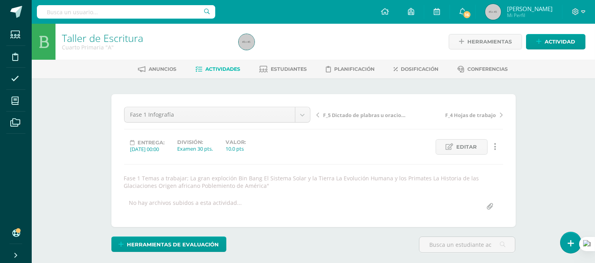
click at [211, 66] on span "Actividades" at bounding box center [222, 69] width 35 height 6
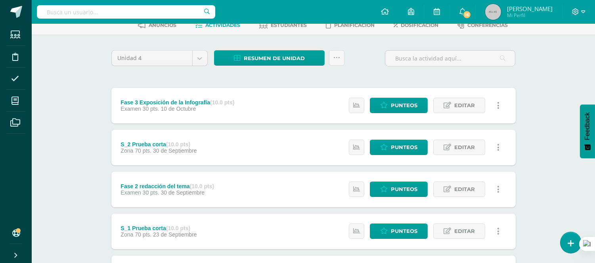
scroll to position [88, 0]
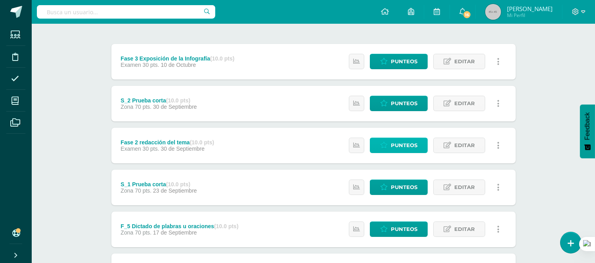
click at [405, 144] on span "Punteos" at bounding box center [404, 145] width 27 height 15
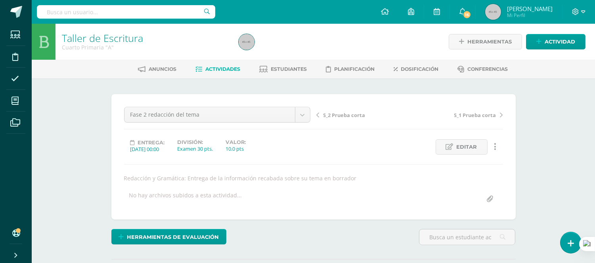
click at [220, 69] on span "Actividades" at bounding box center [222, 69] width 35 height 6
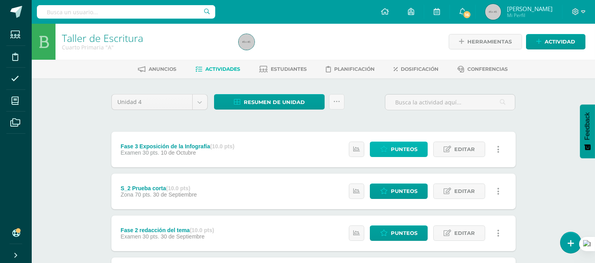
click at [411, 144] on span "Punteos" at bounding box center [404, 149] width 27 height 15
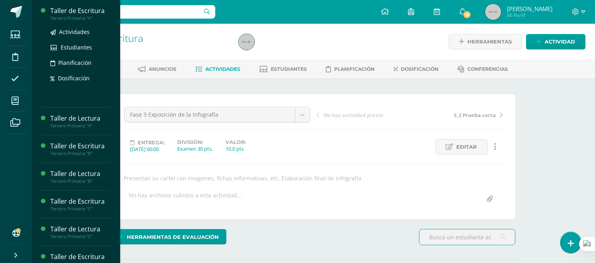
click at [74, 10] on div "Taller de Escritura" at bounding box center [80, 10] width 60 height 9
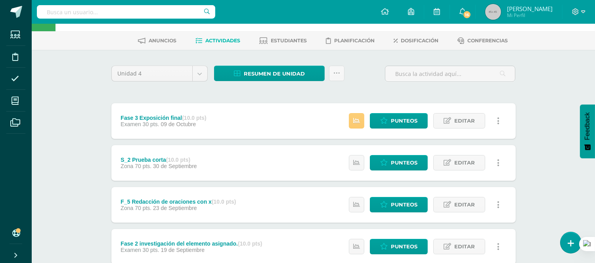
scroll to position [88, 0]
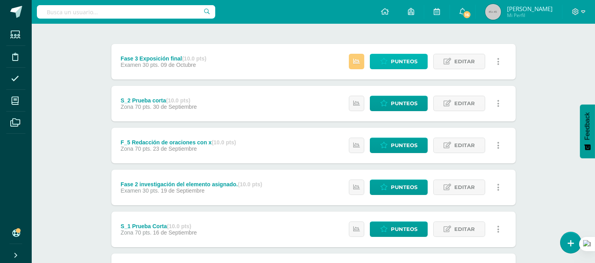
click at [399, 62] on span "Punteos" at bounding box center [404, 61] width 27 height 15
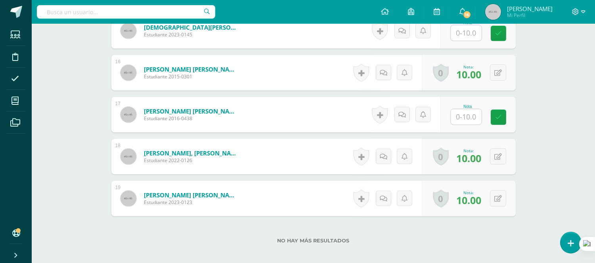
scroll to position [881, 0]
